Goal: Task Accomplishment & Management: Manage account settings

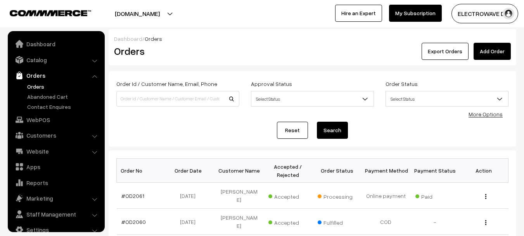
click at [32, 82] on link "Orders" at bounding box center [63, 86] width 77 height 8
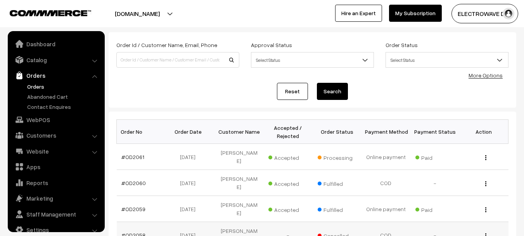
scroll to position [12, 0]
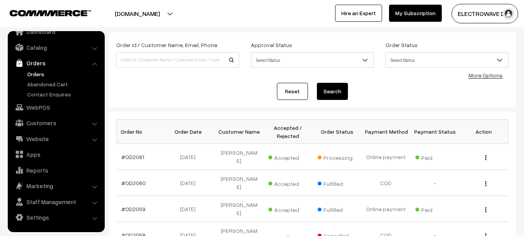
click at [40, 73] on link "Orders" at bounding box center [63, 74] width 77 height 8
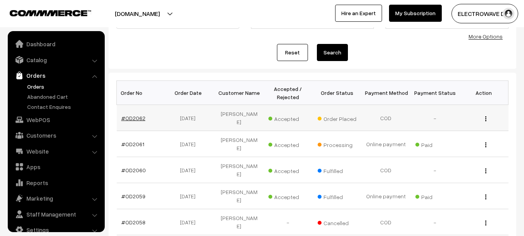
scroll to position [12, 0]
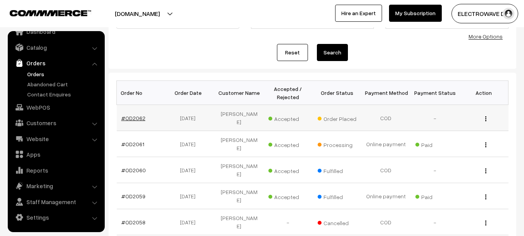
click at [123, 117] on link "#OD2062" at bounding box center [134, 118] width 24 height 7
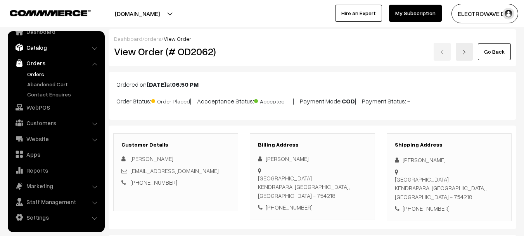
click at [47, 47] on link "Catalog" at bounding box center [56, 47] width 92 height 14
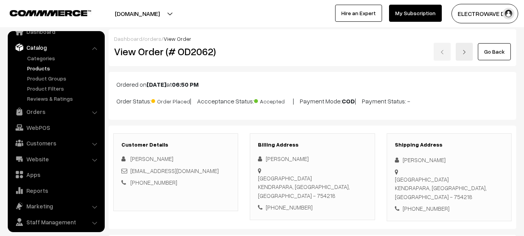
click at [34, 67] on link "Products" at bounding box center [63, 68] width 77 height 8
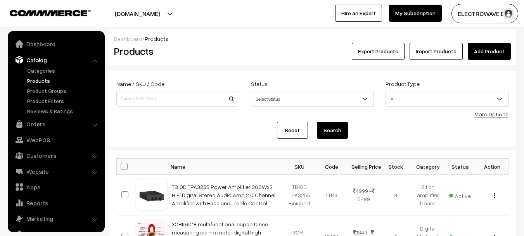
scroll to position [22, 0]
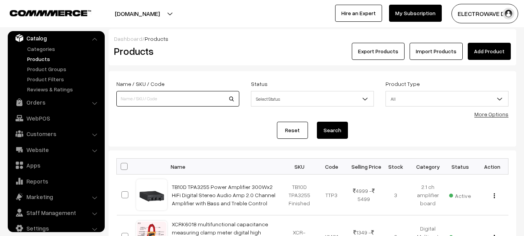
click at [165, 97] on input at bounding box center [177, 99] width 123 height 16
type input "TB10D"
click at [317, 122] on button "Search" at bounding box center [332, 130] width 31 height 17
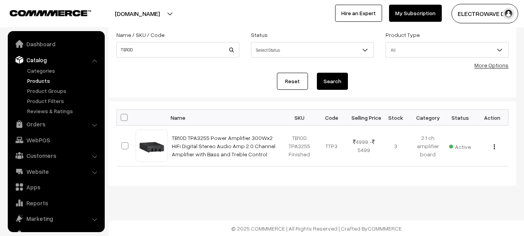
scroll to position [22, 0]
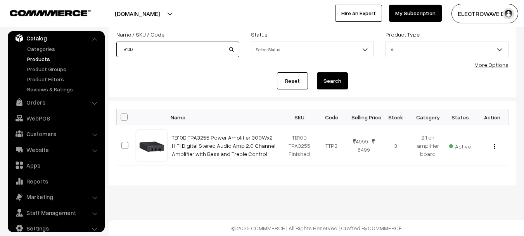
click at [111, 46] on div "Name / SKU / Code TB10D" at bounding box center [178, 46] width 135 height 32
type input "AM100"
click at [317, 72] on button "Search" at bounding box center [332, 80] width 31 height 17
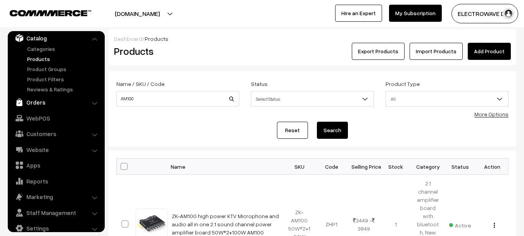
click at [33, 99] on link "Orders" at bounding box center [56, 102] width 92 height 14
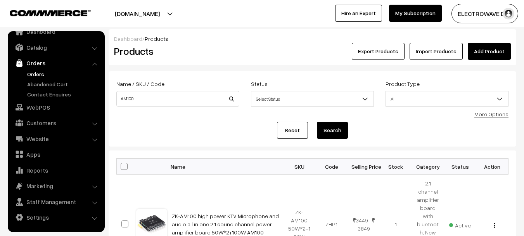
click at [38, 74] on link "Orders" at bounding box center [63, 74] width 77 height 8
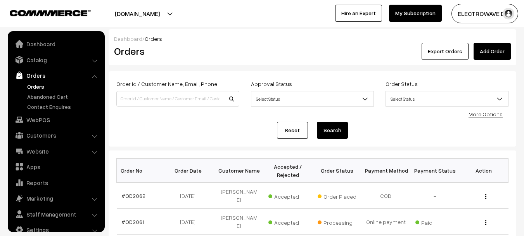
scroll to position [12, 0]
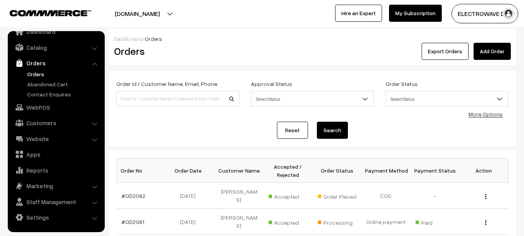
click at [36, 76] on link "Orders" at bounding box center [63, 74] width 77 height 8
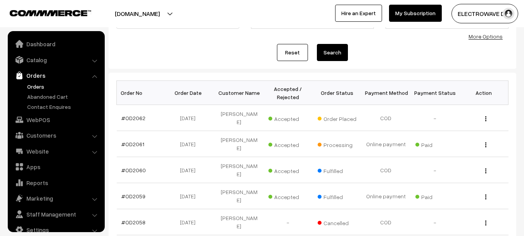
scroll to position [12, 0]
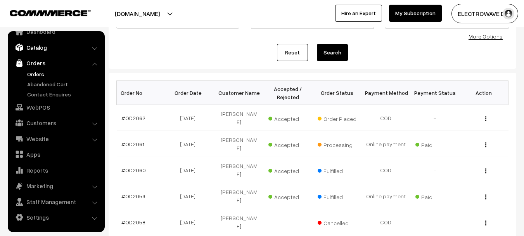
click at [55, 46] on link "Catalog" at bounding box center [56, 47] width 92 height 14
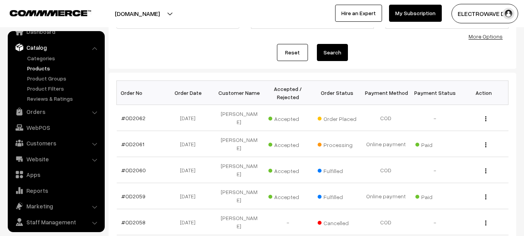
click at [44, 69] on link "Products" at bounding box center [63, 68] width 77 height 8
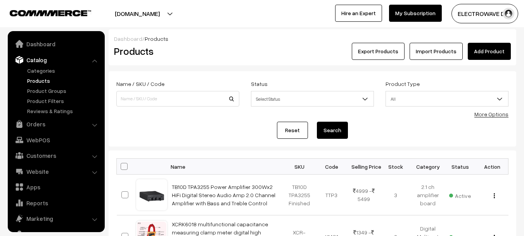
scroll to position [22, 0]
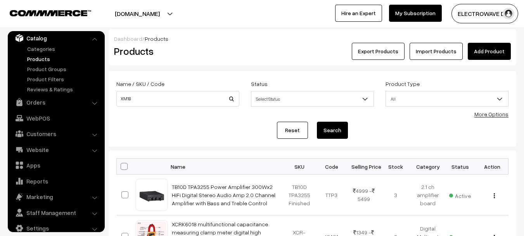
type input "XM18"
click at [317, 122] on button "Search" at bounding box center [332, 130] width 31 height 17
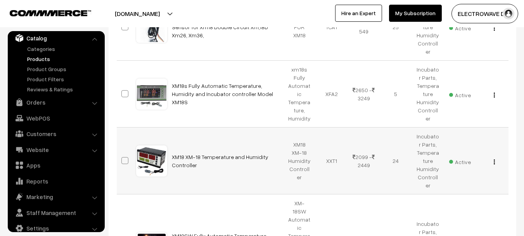
scroll to position [194, 0]
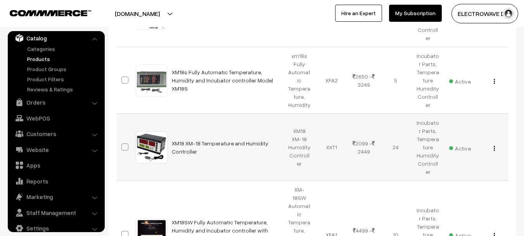
click at [495, 146] on img "button" at bounding box center [494, 148] width 1 height 5
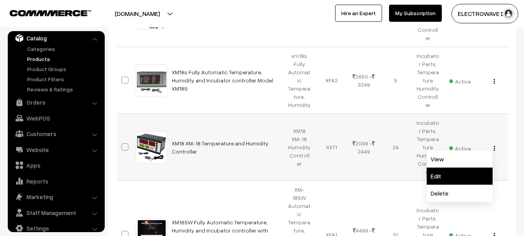
click at [436, 167] on link "Edit" at bounding box center [460, 175] width 66 height 17
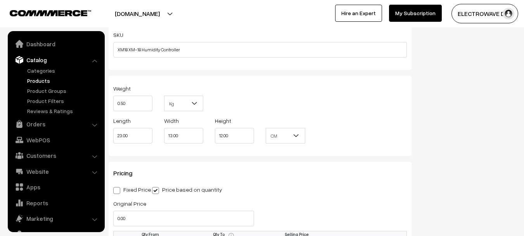
scroll to position [597, 0]
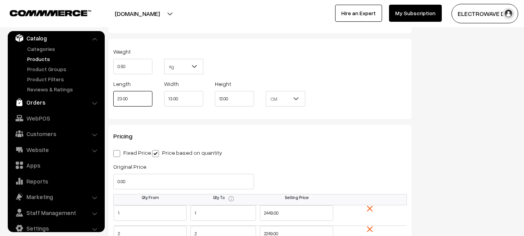
drag, startPoint x: 119, startPoint y: 98, endPoint x: 99, endPoint y: 97, distance: 20.6
type input "18"
type input "10"
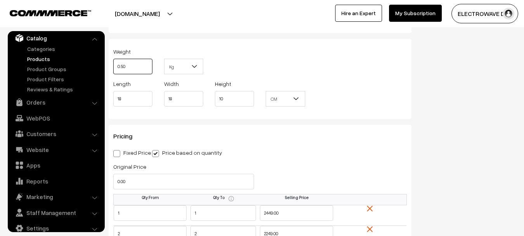
click at [144, 68] on input "0.50" at bounding box center [132, 67] width 39 height 16
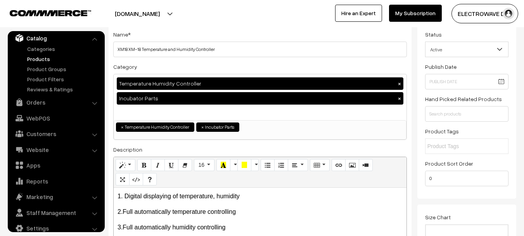
scroll to position [0, 0]
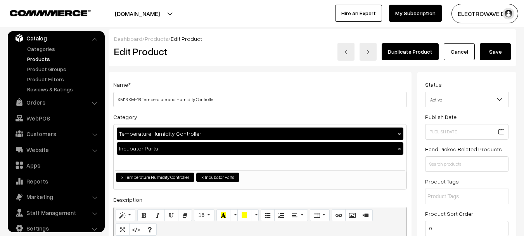
type input "0.850"
click at [495, 52] on button "Save" at bounding box center [495, 51] width 31 height 17
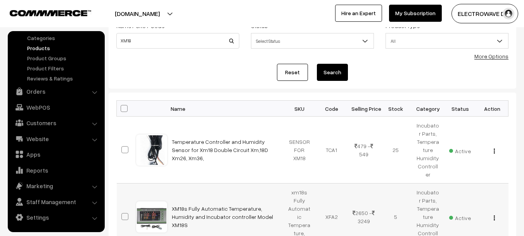
scroll to position [155, 0]
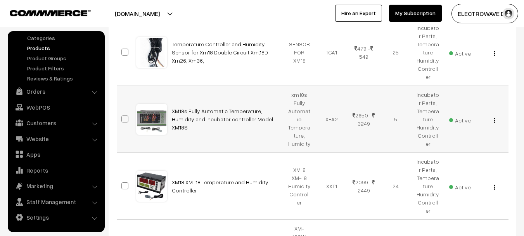
click at [494, 118] on img "button" at bounding box center [494, 120] width 1 height 5
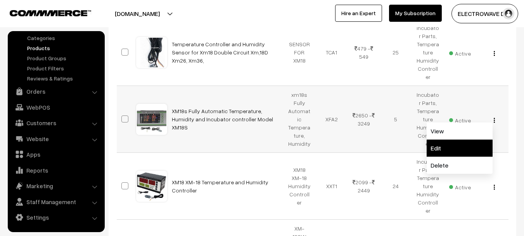
click at [447, 139] on link "Edit" at bounding box center [460, 147] width 66 height 17
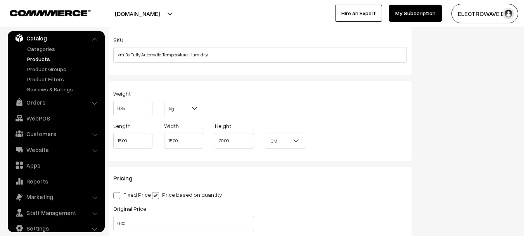
scroll to position [621, 0]
drag, startPoint x: 135, startPoint y: 135, endPoint x: 92, endPoint y: 145, distance: 44.1
type input "18"
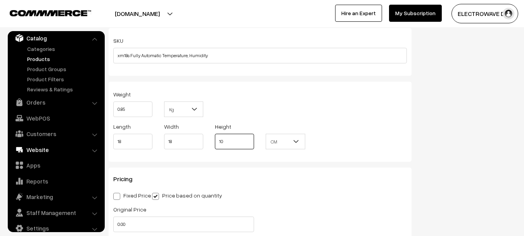
type input "10"
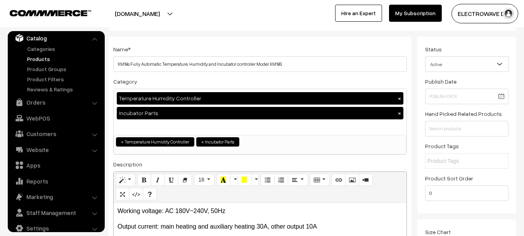
scroll to position [0, 0]
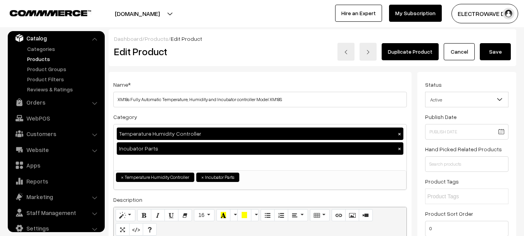
click at [499, 51] on button "Save" at bounding box center [495, 51] width 31 height 17
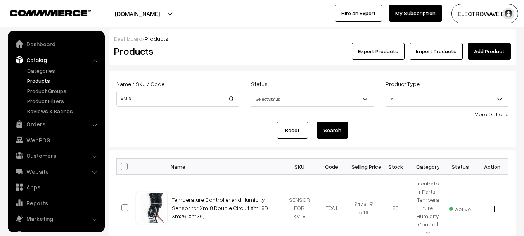
scroll to position [22, 0]
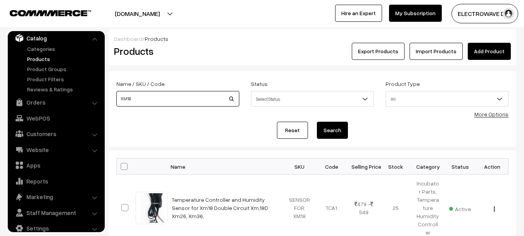
click at [201, 104] on input "XM18" at bounding box center [177, 99] width 123 height 16
type input "X"
click at [51, 103] on link "Orders" at bounding box center [56, 102] width 92 height 14
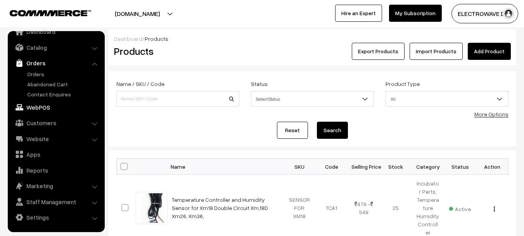
scroll to position [12, 0]
click at [42, 74] on link "Orders" at bounding box center [63, 74] width 77 height 8
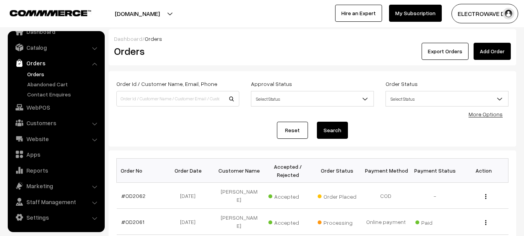
click at [185, 30] on div "Dashboard / Orders Orders Export Orders Add Order" at bounding box center [313, 47] width 408 height 36
click at [174, 19] on button "[DOMAIN_NAME]" at bounding box center [137, 13] width 99 height 19
click at [38, 74] on link "Orders" at bounding box center [63, 74] width 77 height 8
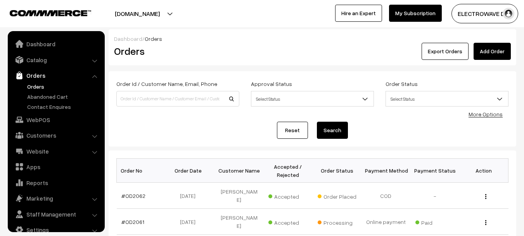
scroll to position [12, 0]
